Goal: Check status

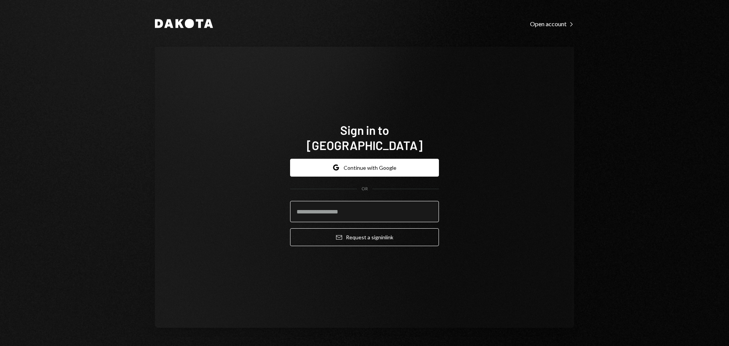
click at [356, 206] on input "email" at bounding box center [364, 211] width 149 height 21
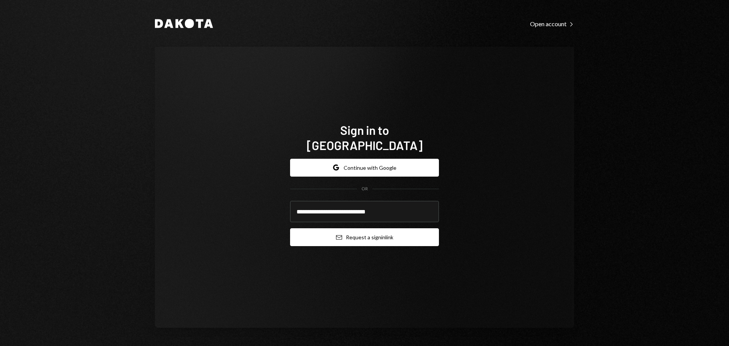
type input "**********"
click at [347, 233] on button "Email Request a sign in link" at bounding box center [364, 237] width 149 height 18
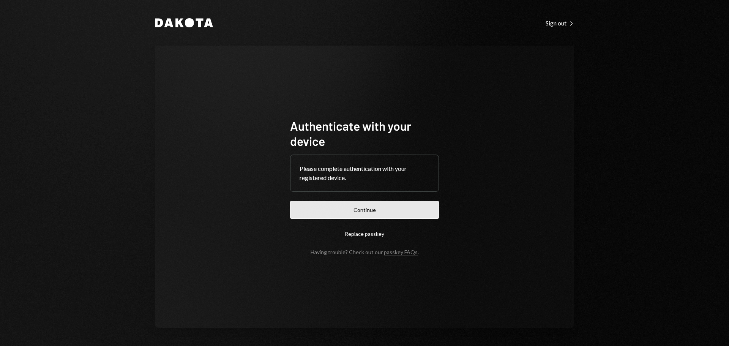
click at [398, 211] on button "Continue" at bounding box center [364, 210] width 149 height 18
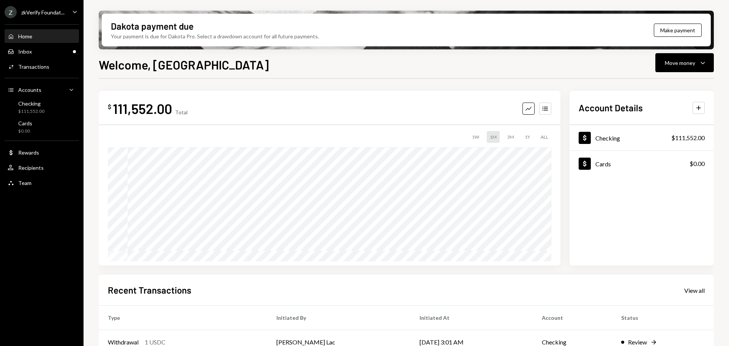
click at [43, 17] on div "Z zkVerify Foundat..." at bounding box center [35, 12] width 60 height 12
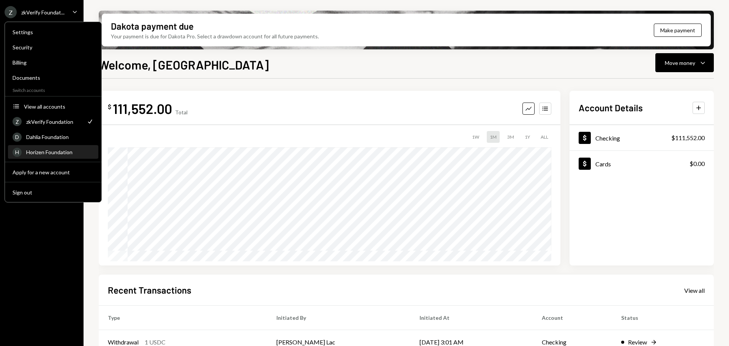
click at [47, 149] on div "Horizen Foundation" at bounding box center [60, 152] width 68 height 6
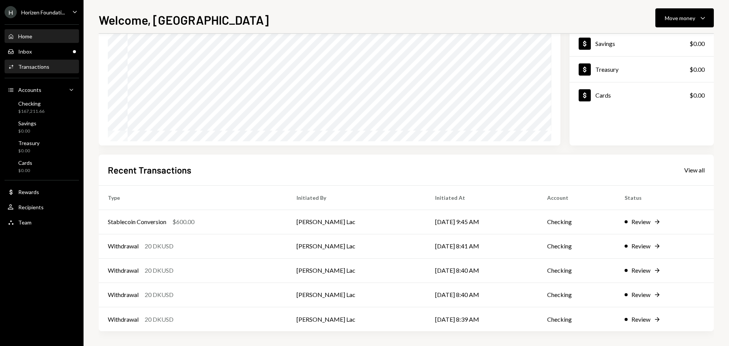
scroll to position [76, 0]
click at [41, 52] on div "Inbox Inbox" at bounding box center [42, 51] width 68 height 7
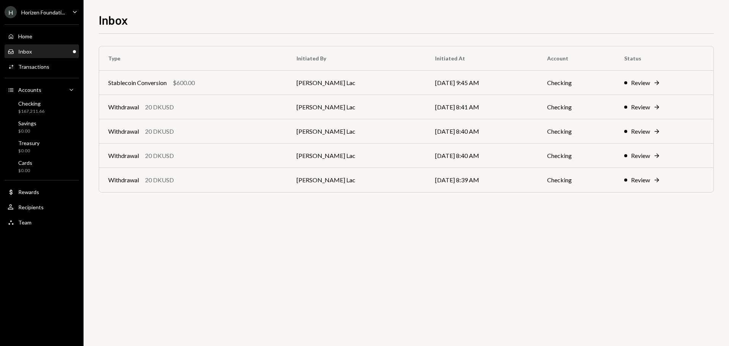
drag, startPoint x: 141, startPoint y: 307, endPoint x: 364, endPoint y: 287, distance: 224.2
click at [364, 287] on div "Type Initiated By Initiated At Account Status Stablecoin Conversion $600.00 [PE…" at bounding box center [406, 190] width 615 height 312
click at [198, 86] on div "Stablecoin Conversion $600.00" at bounding box center [193, 82] width 170 height 9
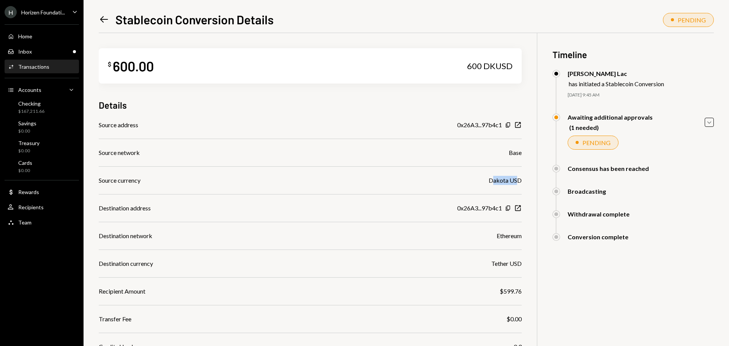
drag, startPoint x: 494, startPoint y: 179, endPoint x: 510, endPoint y: 176, distance: 17.0
click at [518, 178] on div "Dakota USD" at bounding box center [505, 180] width 33 height 9
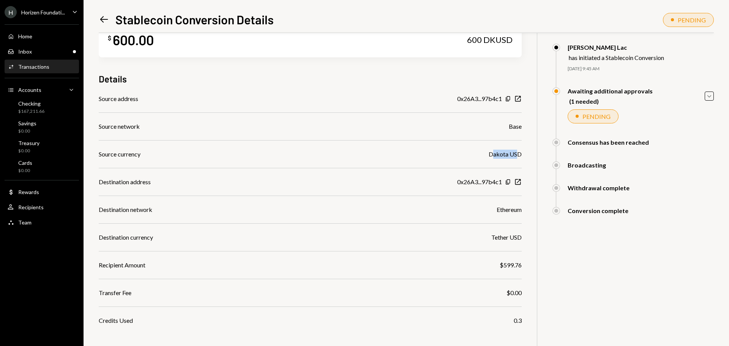
scroll to position [38, 0]
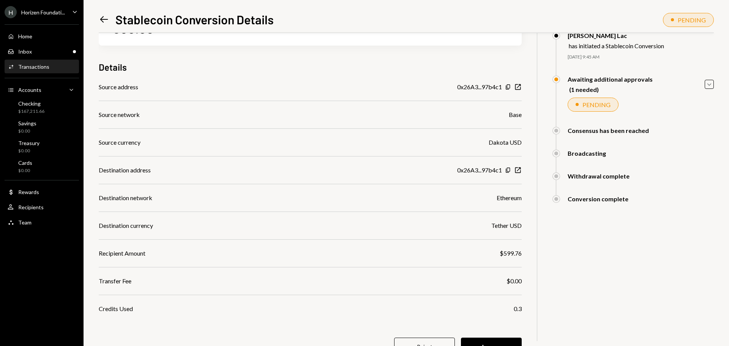
click at [465, 174] on div "0x26A3...97b4c1" at bounding box center [479, 170] width 45 height 9
drag, startPoint x: 496, startPoint y: 225, endPoint x: 522, endPoint y: 229, distance: 26.8
click at [522, 229] on div "$ 600.00 600 DKUSD Details Source address 0x26A3...97b4c1 Copy New Window Sourc…" at bounding box center [406, 187] width 615 height 385
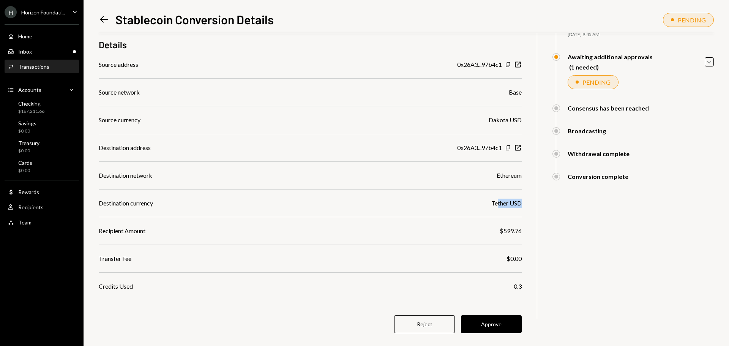
scroll to position [72, 0]
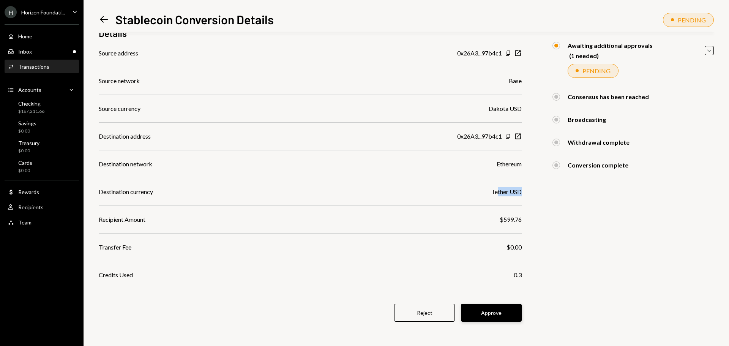
click at [488, 311] on button "Approve" at bounding box center [491, 313] width 61 height 18
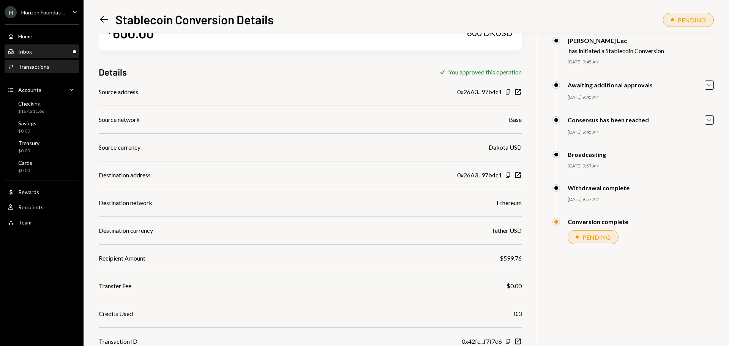
click at [31, 51] on div "Inbox" at bounding box center [25, 51] width 14 height 6
